Goal: Information Seeking & Learning: Learn about a topic

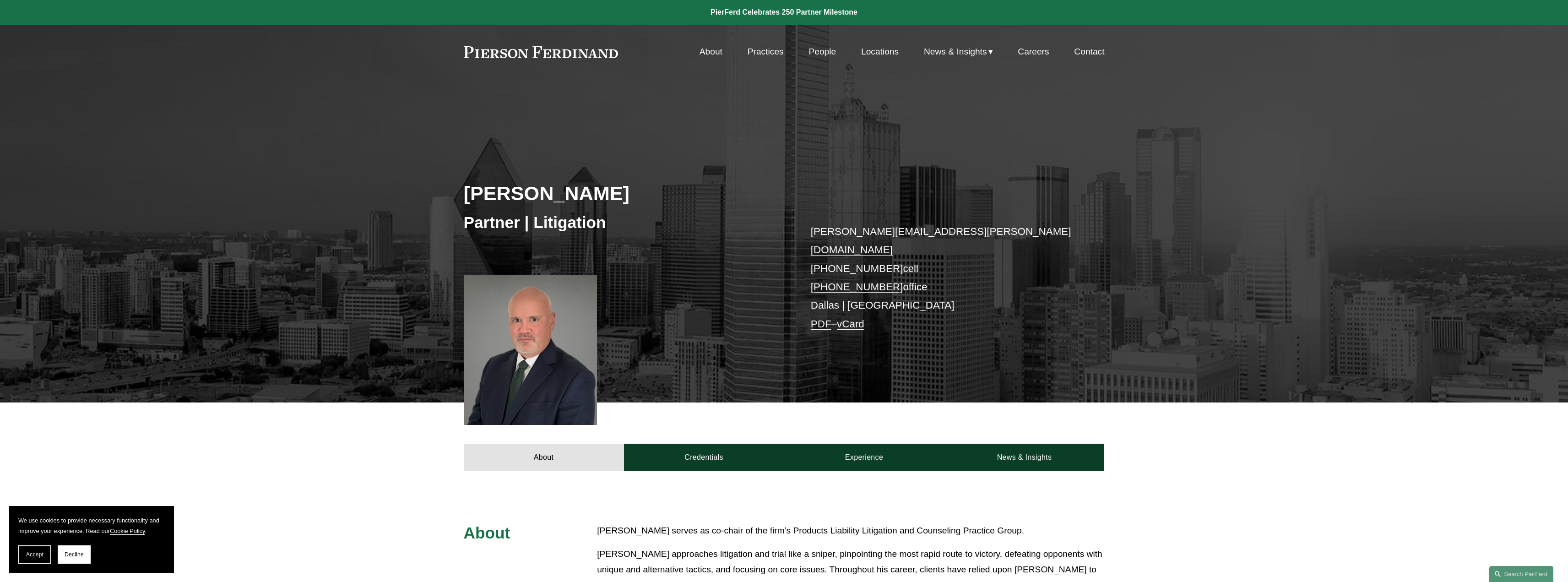
click at [824, 53] on link "People" at bounding box center [822, 51] width 28 height 17
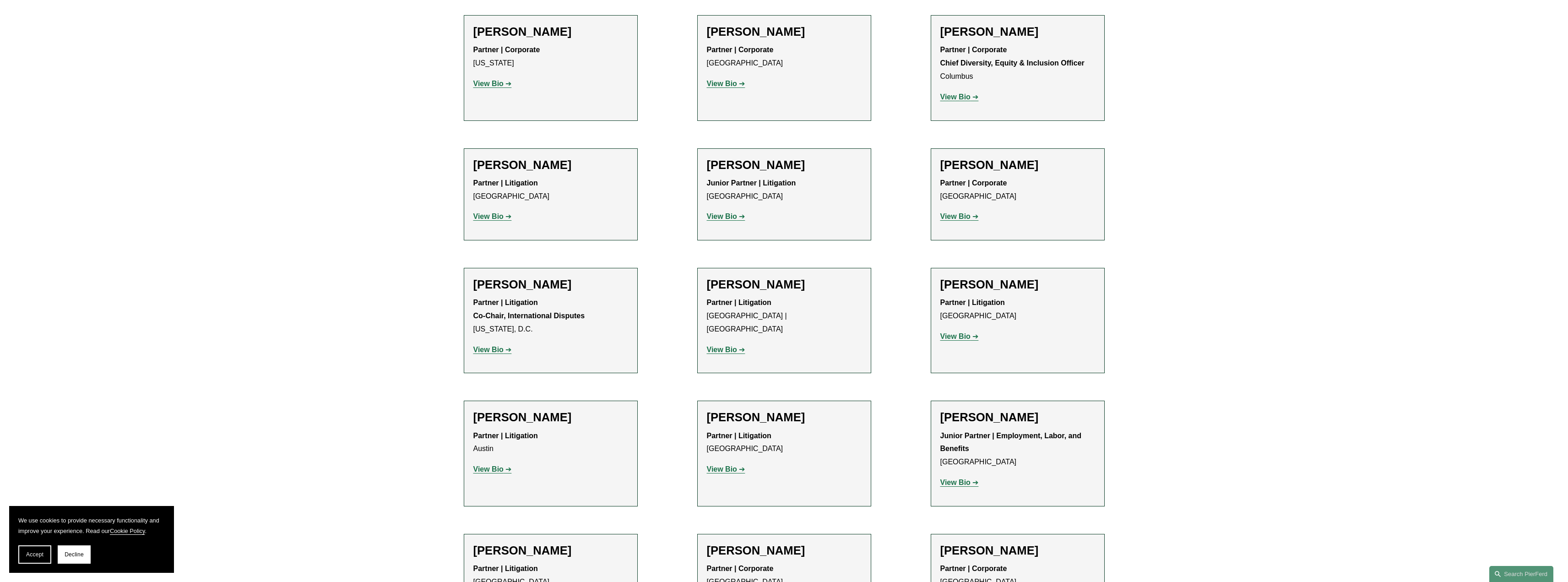
scroll to position [1649, 0]
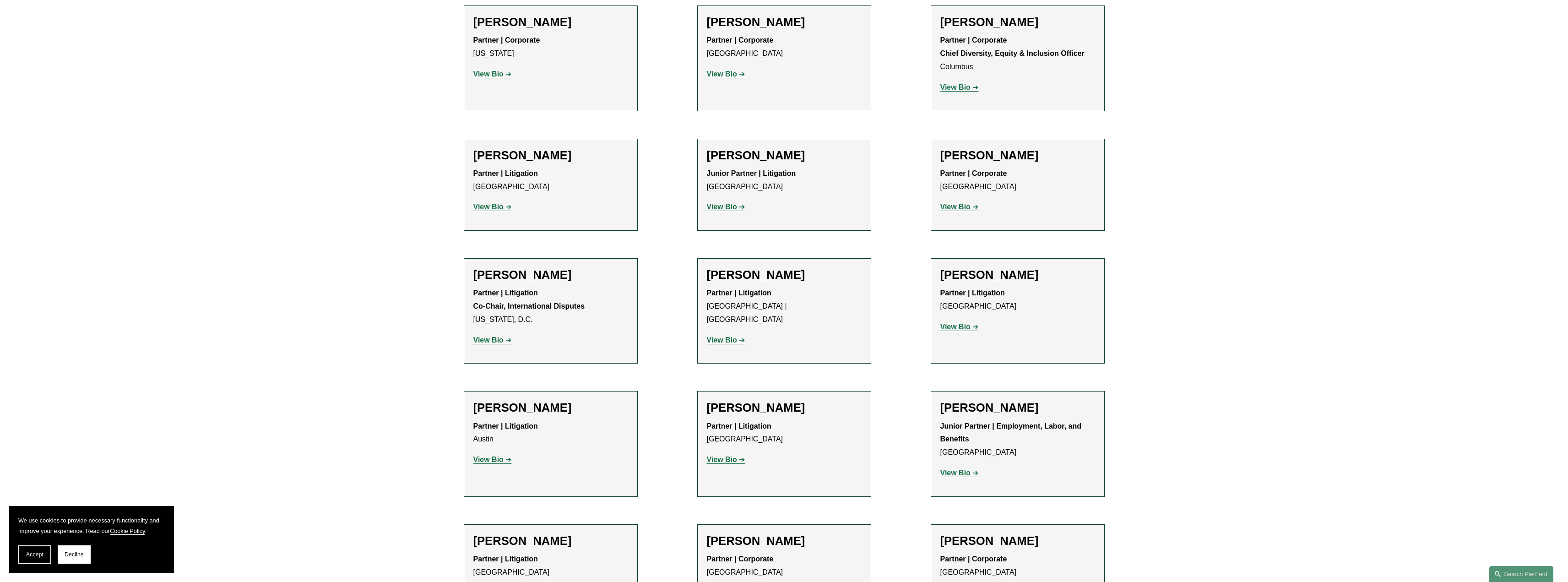
click at [493, 454] on p "View Bio" at bounding box center [550, 460] width 155 height 14
click at [494, 456] on strong "View Bio" at bounding box center [488, 459] width 30 height 8
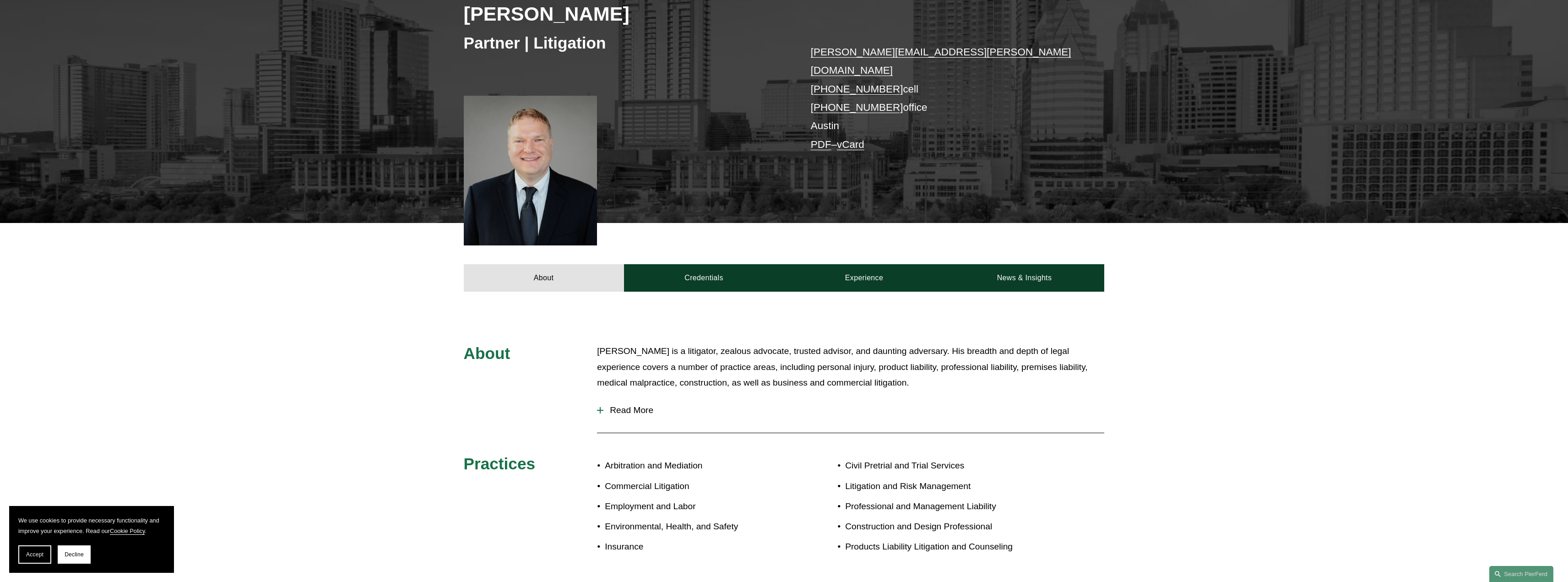
scroll to position [183, 0]
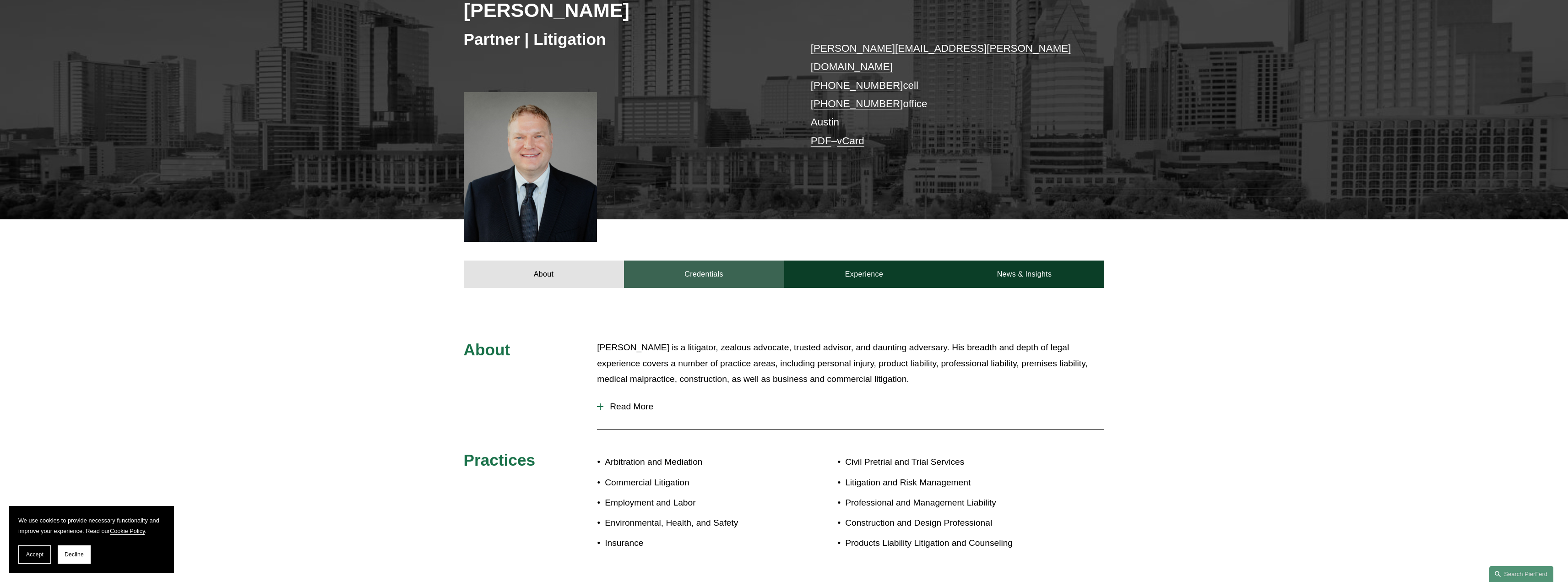
click at [695, 262] on link "Credentials" at bounding box center [704, 274] width 160 height 28
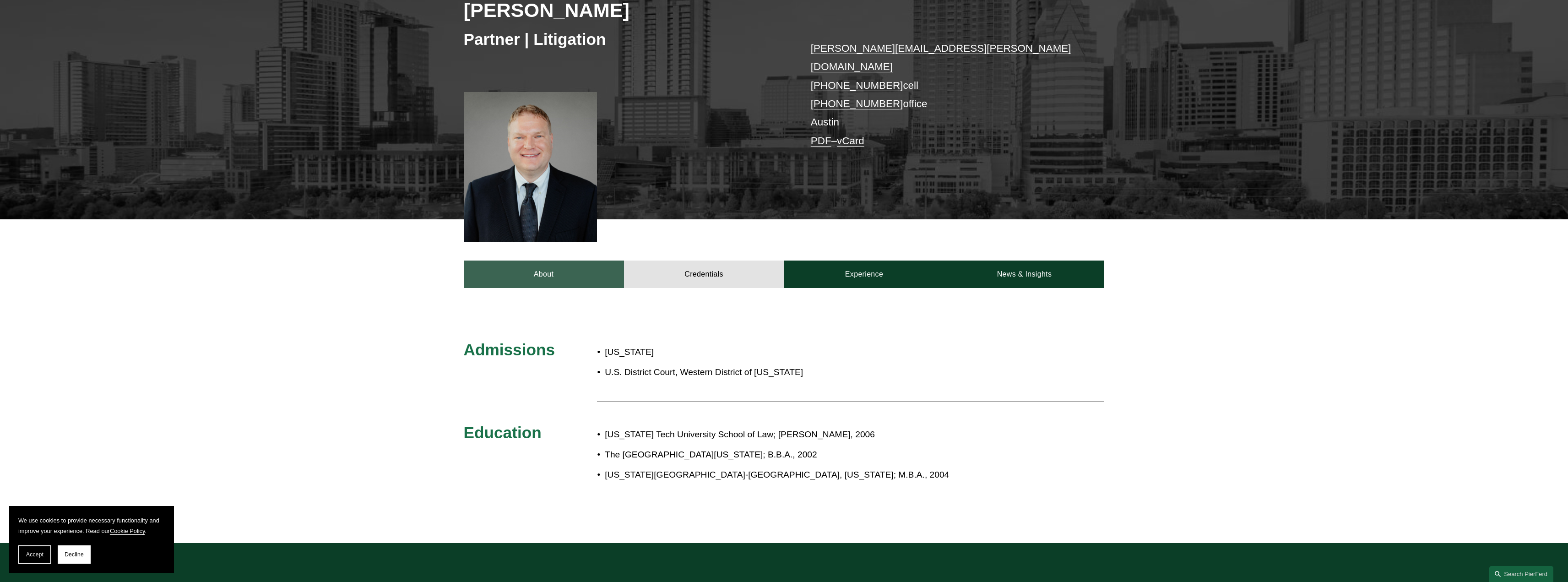
click at [546, 261] on link "About" at bounding box center [543, 274] width 160 height 28
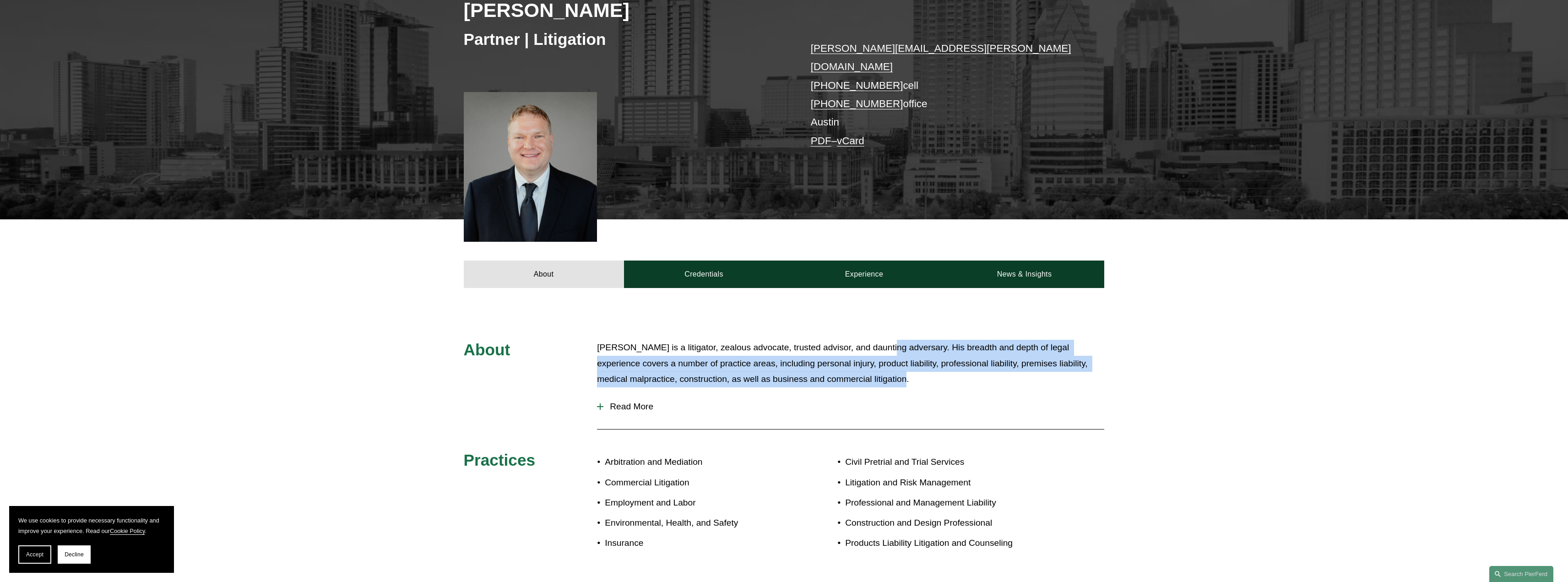
drag, startPoint x: 882, startPoint y: 324, endPoint x: 893, endPoint y: 370, distance: 47.3
click at [893, 370] on div "About Bradley Bush is a litigator, zealous advocate, trusted advisor, and daunt…" at bounding box center [784, 450] width 1568 height 324
click at [893, 370] on p "Bradley Bush is a litigator, zealous advocate, trusted advisor, and daunting ad…" at bounding box center [850, 363] width 507 height 48
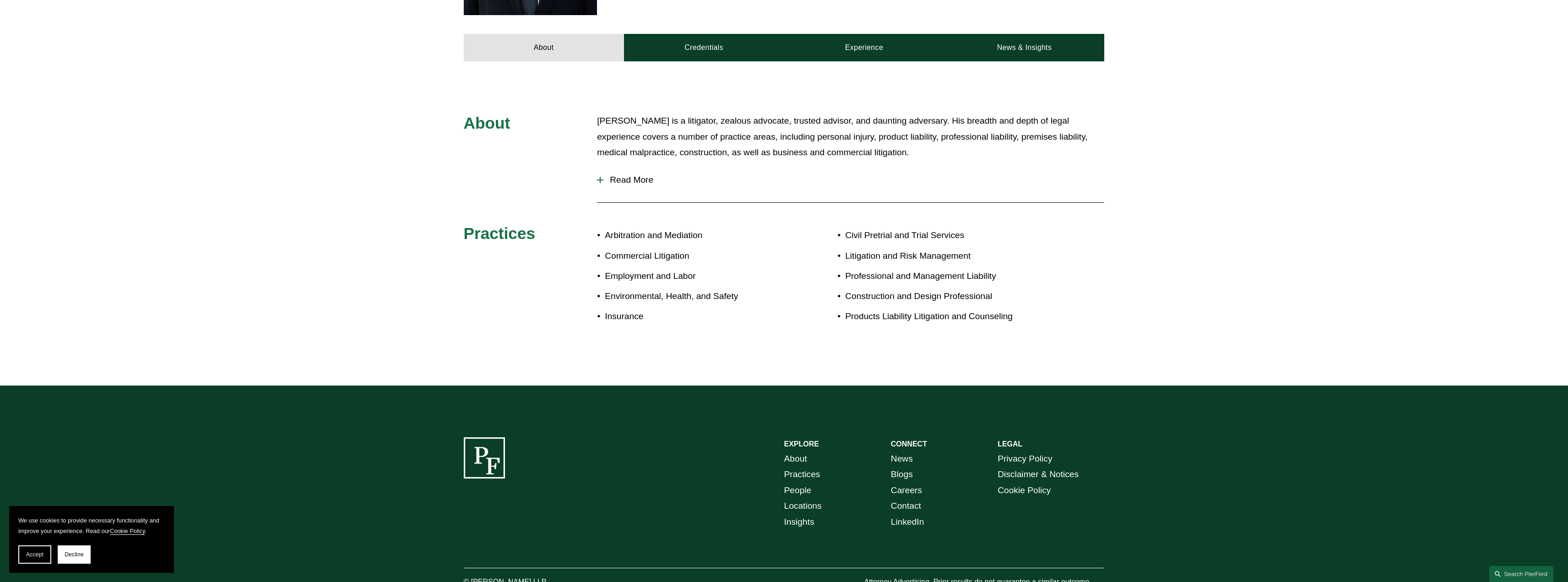
scroll to position [412, 0]
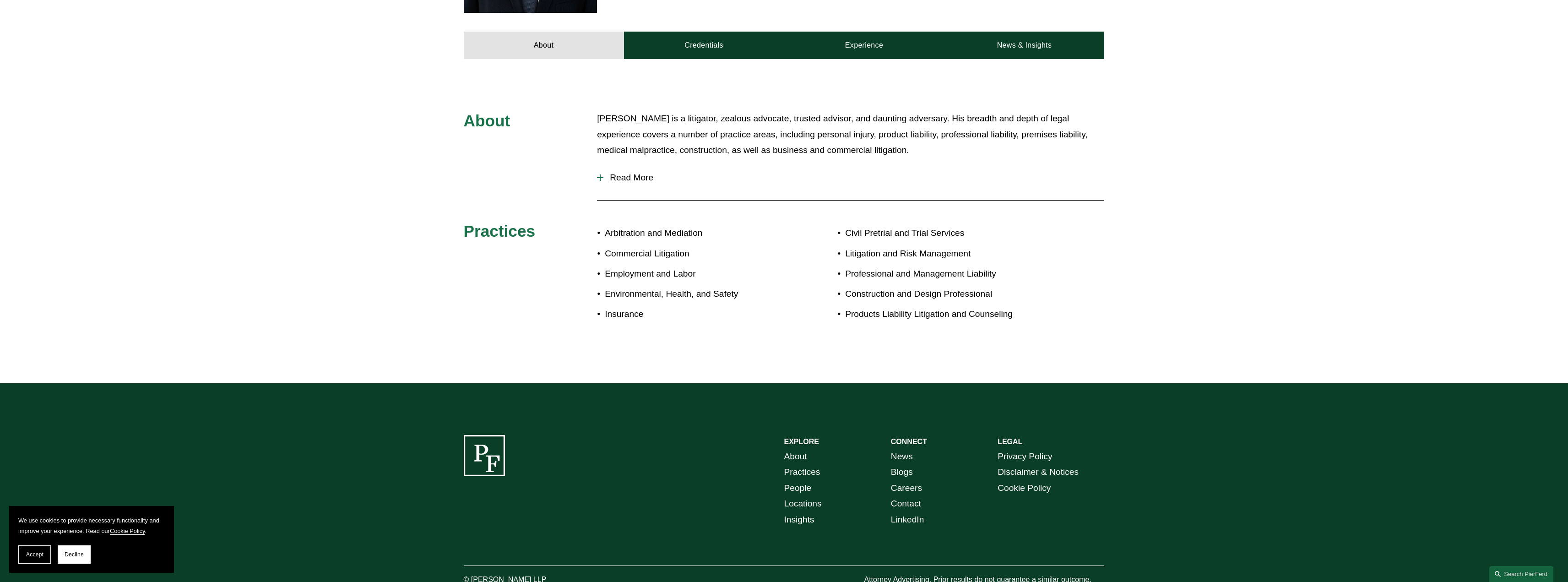
click at [797, 464] on link "Practices" at bounding box center [802, 472] width 36 height 16
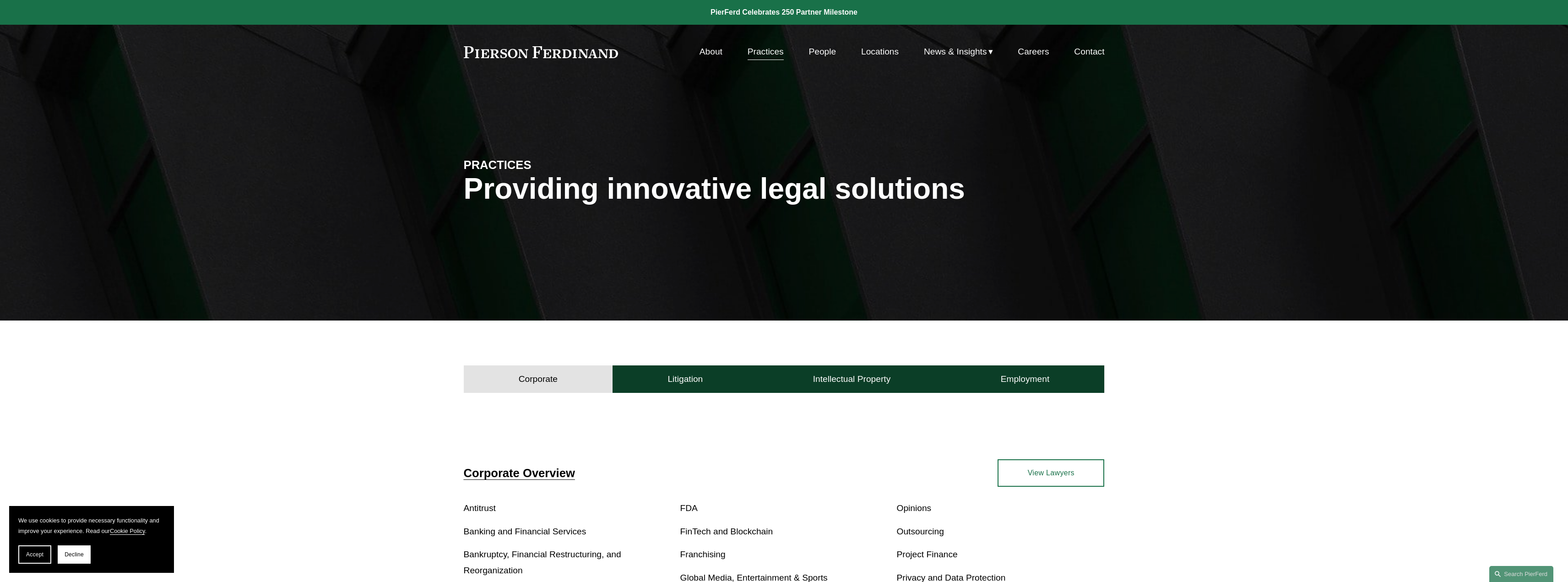
click at [533, 60] on div "About Practices People Locations News & Insights News" at bounding box center [784, 51] width 641 height 17
click at [552, 46] on link at bounding box center [540, 52] width 155 height 12
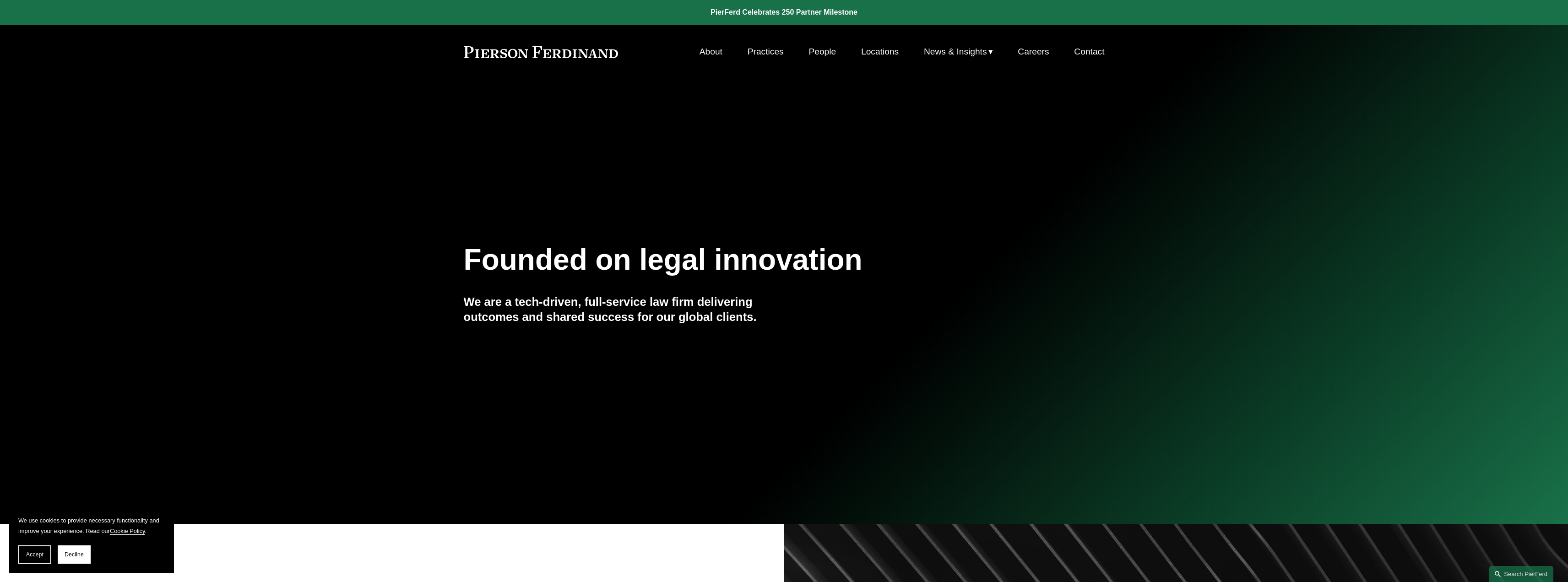
click at [822, 44] on link "People" at bounding box center [822, 51] width 28 height 17
